Goal: Information Seeking & Learning: Learn about a topic

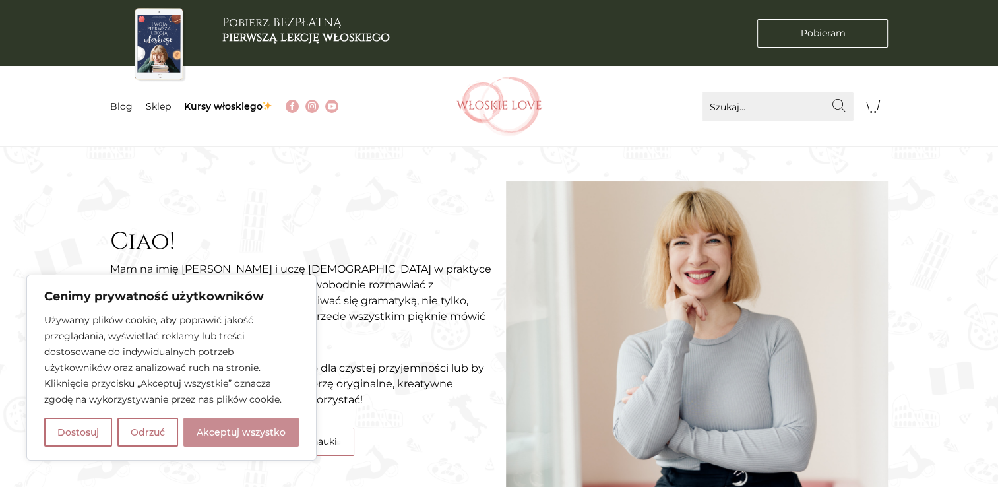
click at [234, 436] on button "Akceptuj wszystko" at bounding box center [240, 431] width 115 height 29
checkbox input "true"
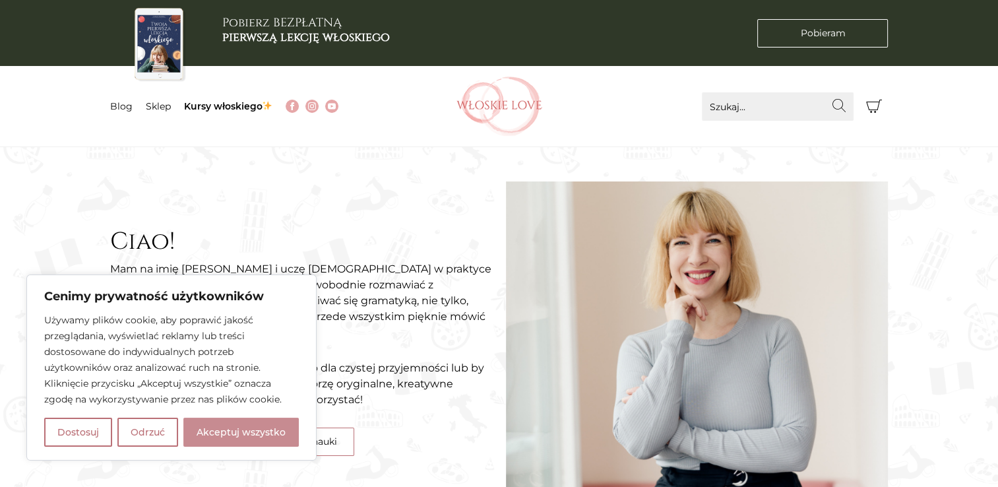
checkbox input "true"
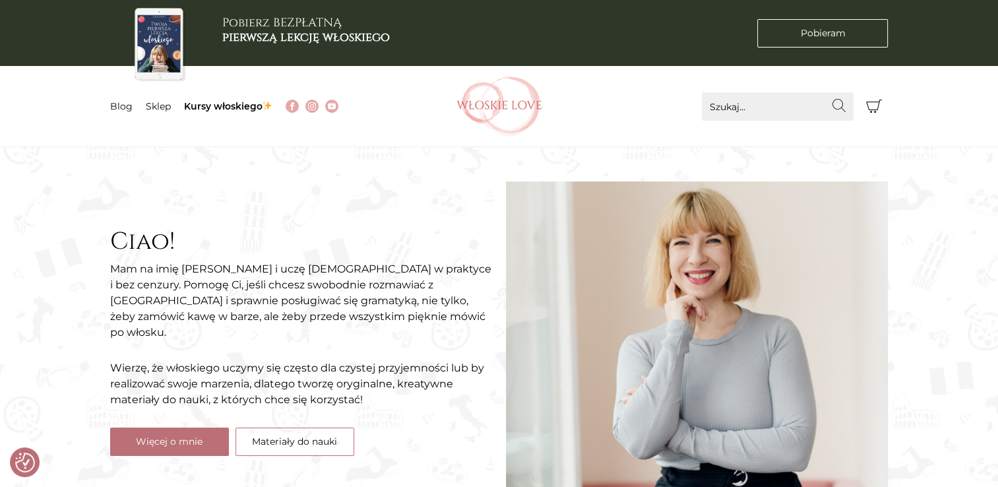
click at [506, 114] on img at bounding box center [499, 105] width 86 height 59
click at [510, 109] on img at bounding box center [499, 105] width 86 height 59
click at [249, 106] on link "Kursy włoskiego" at bounding box center [228, 106] width 89 height 12
